Goal: Book appointment/travel/reservation

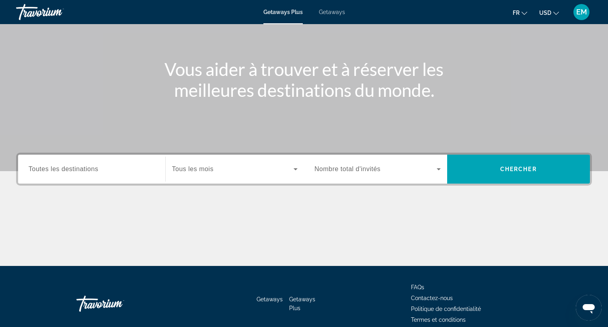
click at [227, 170] on span "Search widget" at bounding box center [233, 169] width 122 height 10
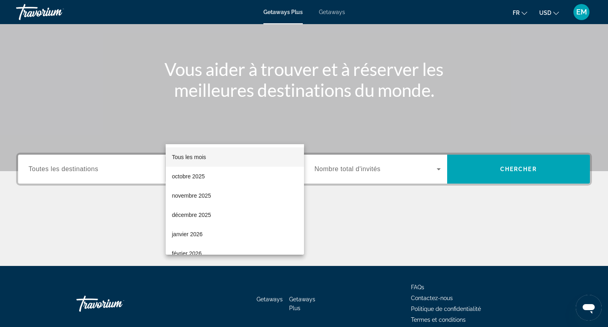
scroll to position [107, 0]
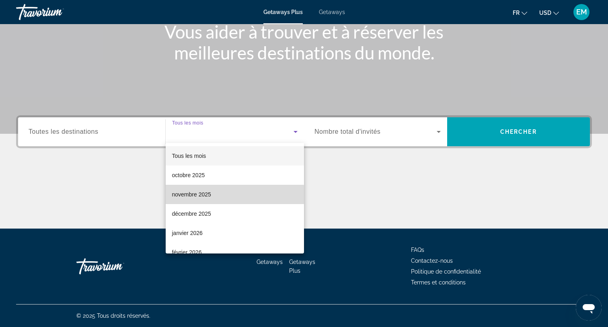
click at [204, 195] on span "novembre 2025" at bounding box center [191, 195] width 39 height 10
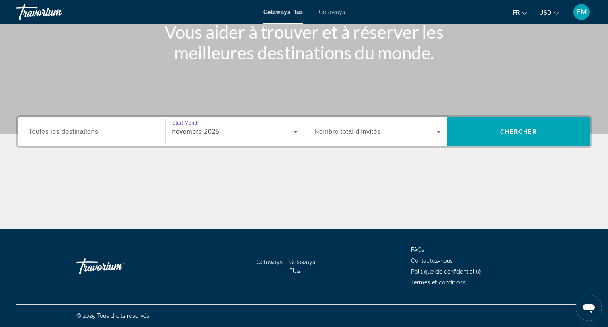
click at [397, 131] on span "Search widget" at bounding box center [375, 132] width 122 height 10
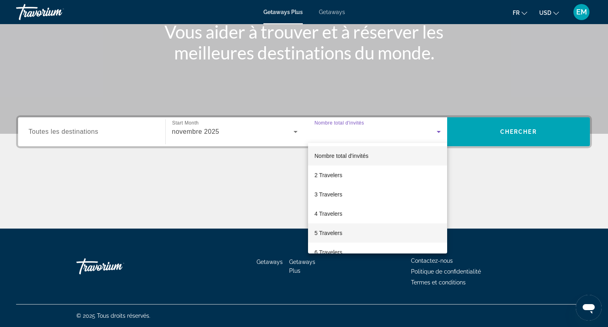
click at [337, 230] on span "5 Travelers" at bounding box center [328, 233] width 28 height 10
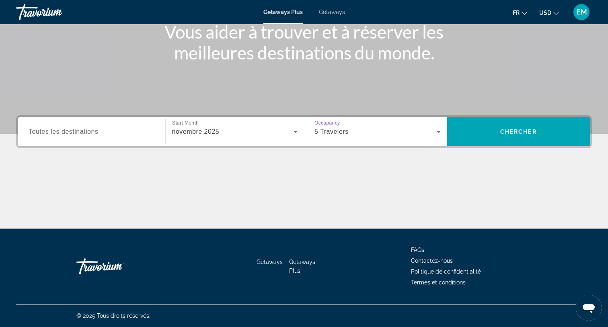
click at [131, 135] on input "Destination Toutes les destinations" at bounding box center [92, 132] width 126 height 10
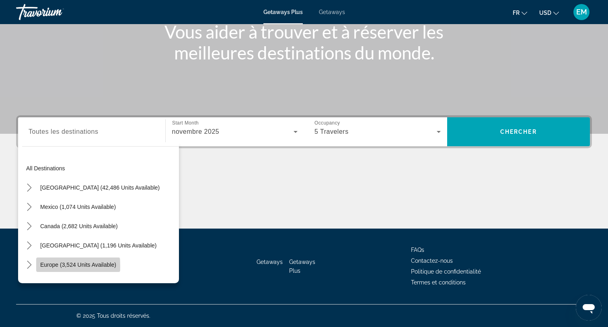
click at [52, 267] on span "Europe (3,524 units available)" at bounding box center [78, 265] width 76 height 6
type input "**********"
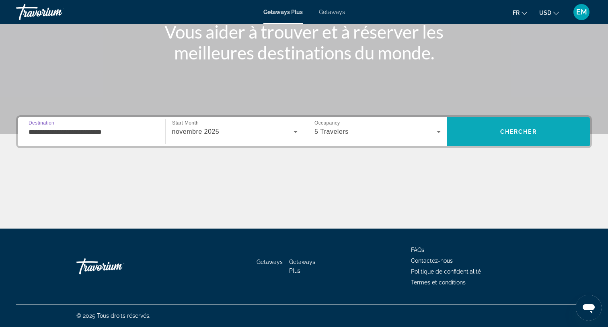
click at [542, 133] on span "Search" at bounding box center [518, 131] width 143 height 19
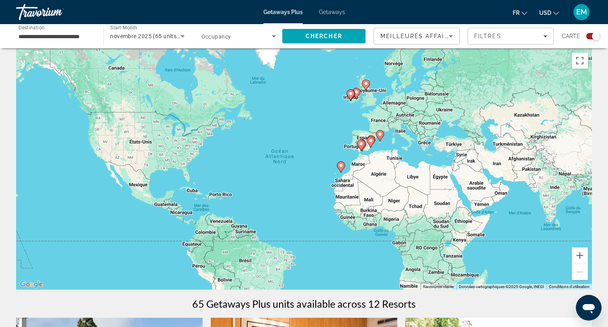
scroll to position [6, 0]
